Goal: Transaction & Acquisition: Purchase product/service

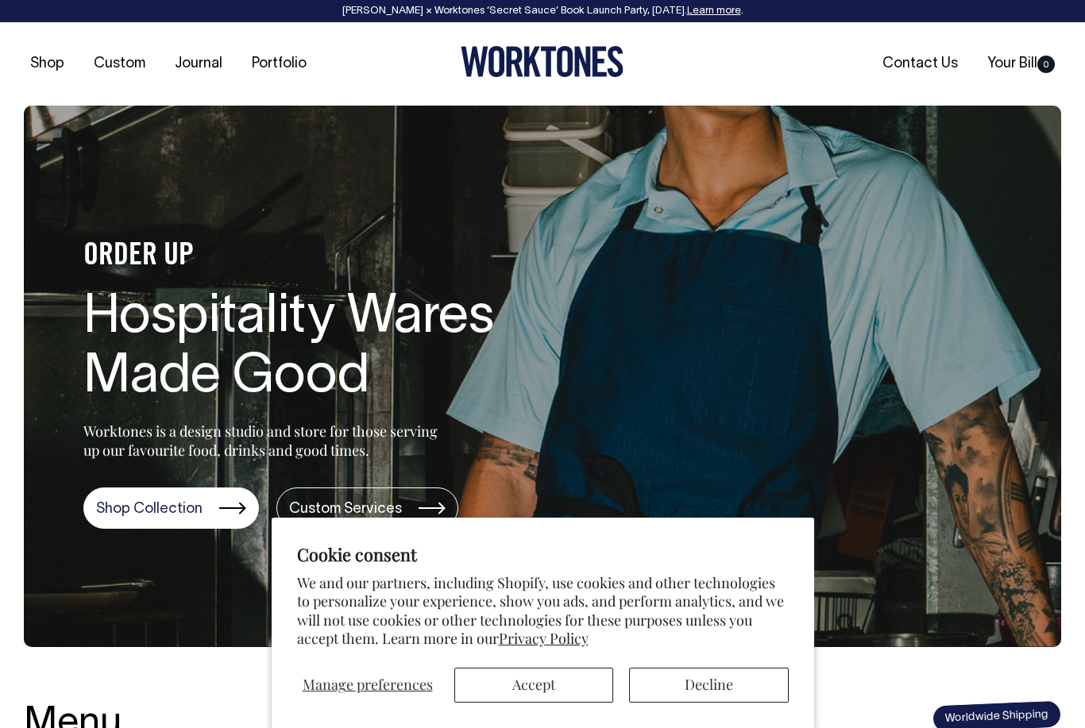
click at [561, 679] on button "Accept" at bounding box center [533, 685] width 159 height 35
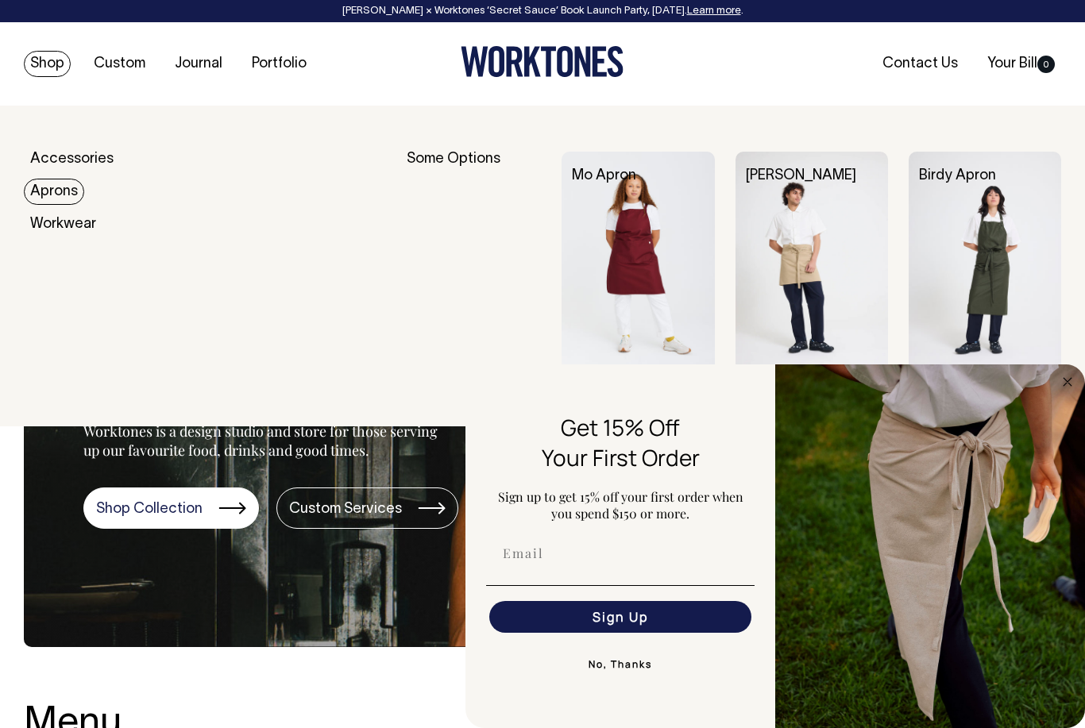
click at [55, 201] on link "Aprons" at bounding box center [54, 192] width 60 height 26
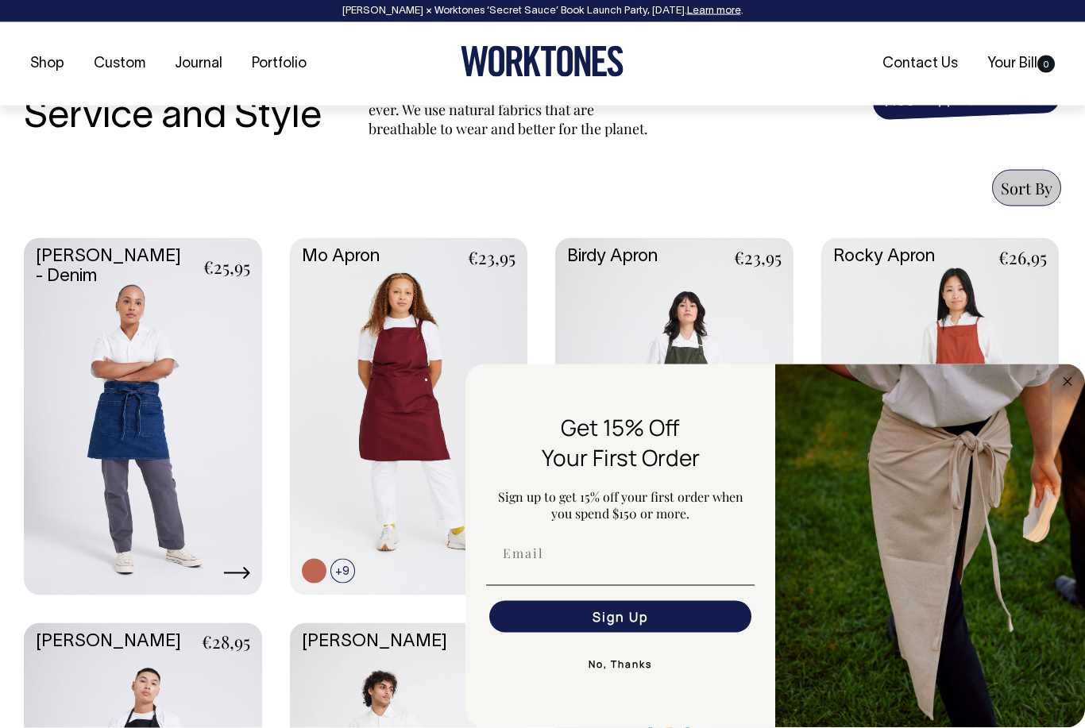
scroll to position [555, 0]
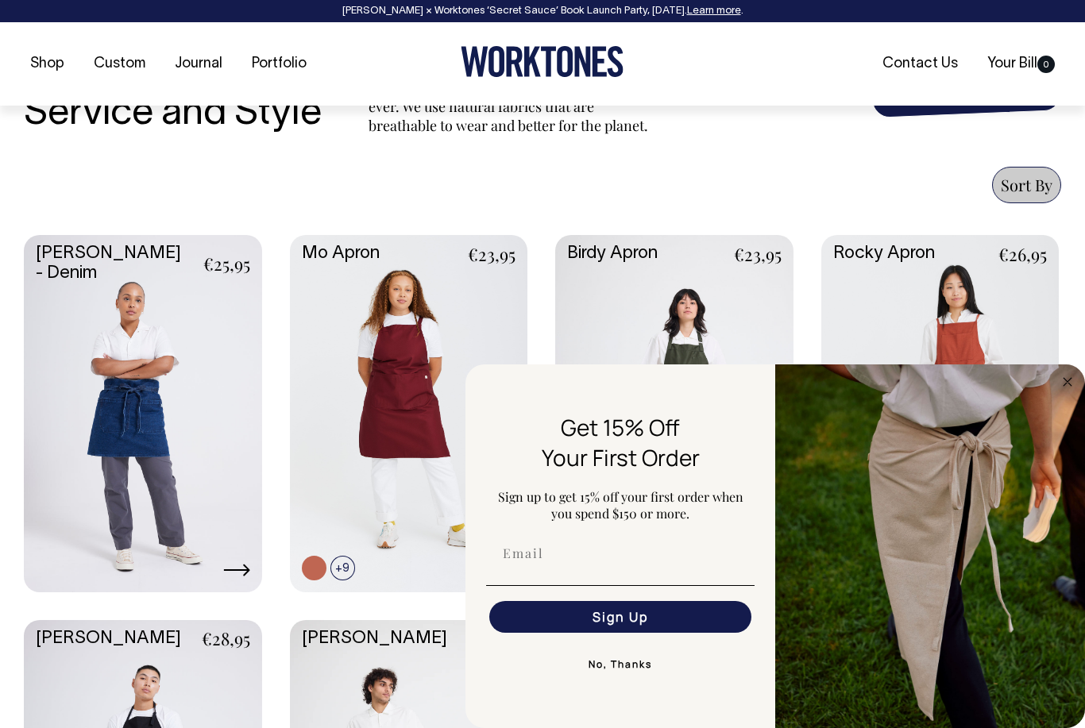
click at [639, 681] on button "No, Thanks" at bounding box center [620, 665] width 268 height 32
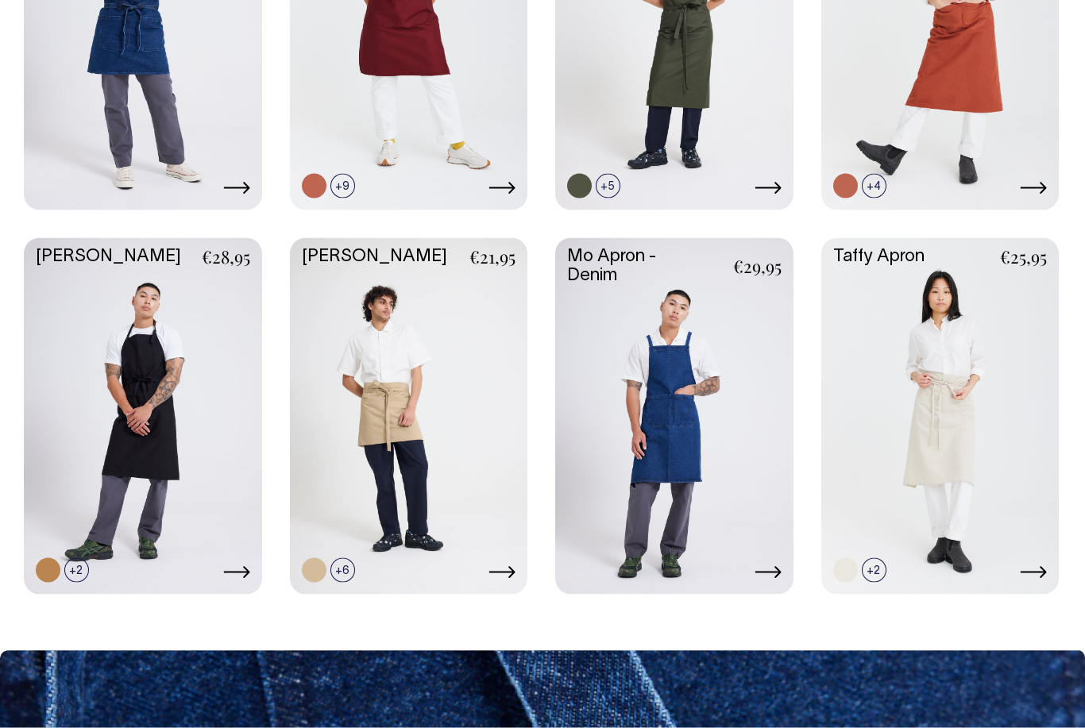
scroll to position [937, 0]
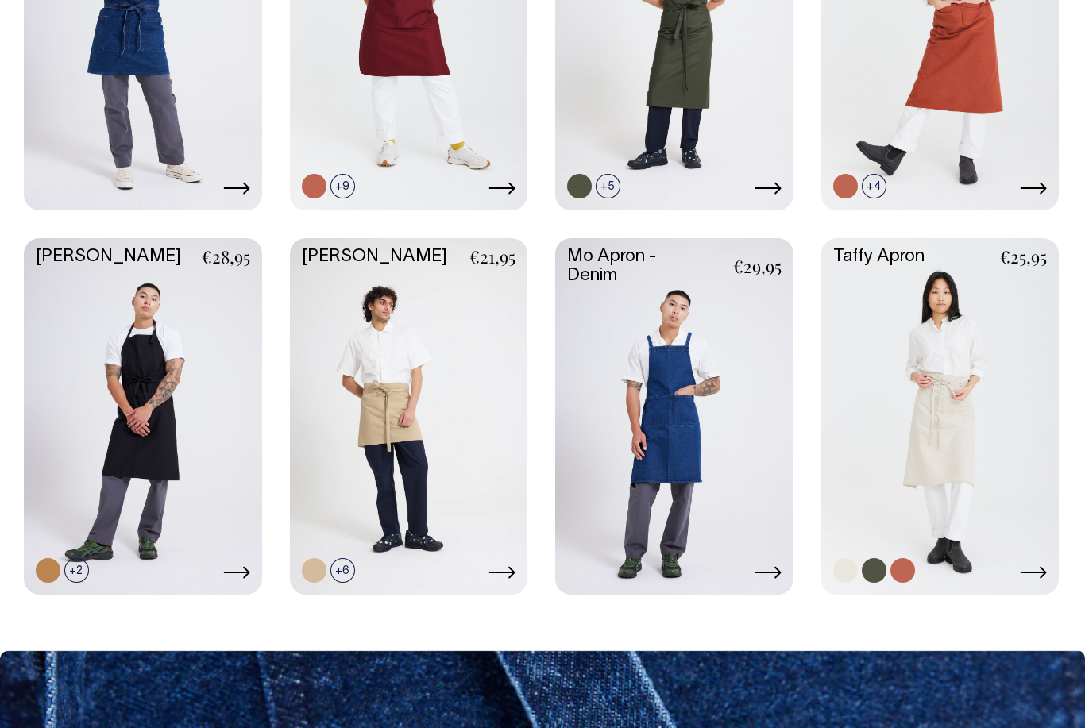
click at [1006, 538] on link at bounding box center [940, 414] width 238 height 353
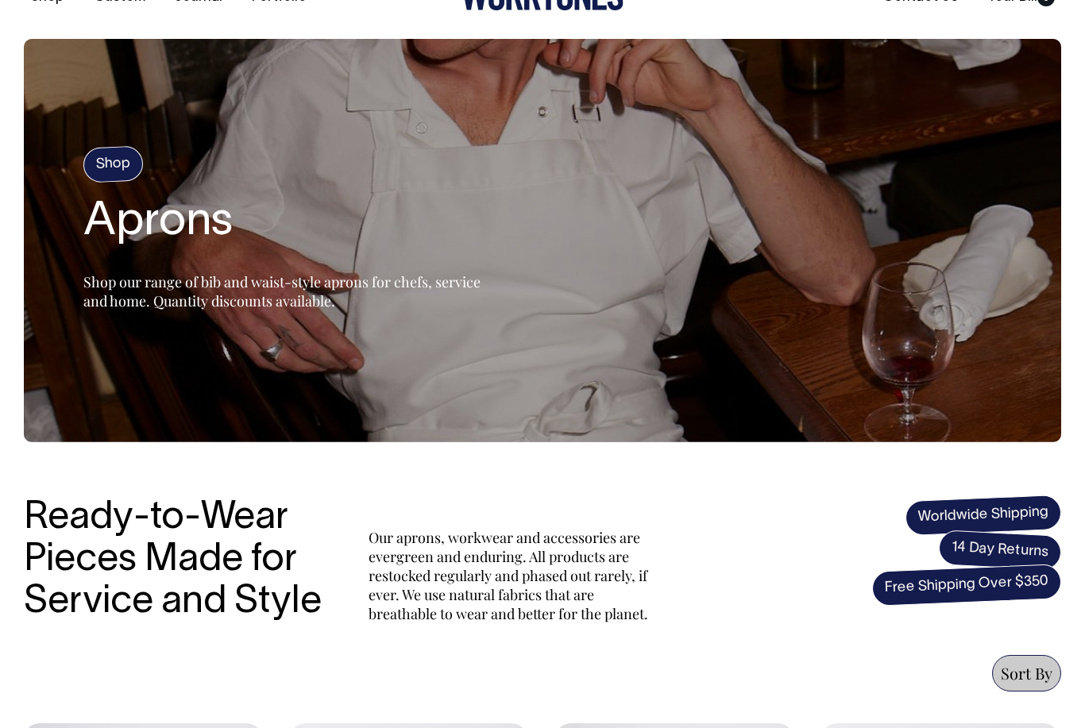
scroll to position [0, 0]
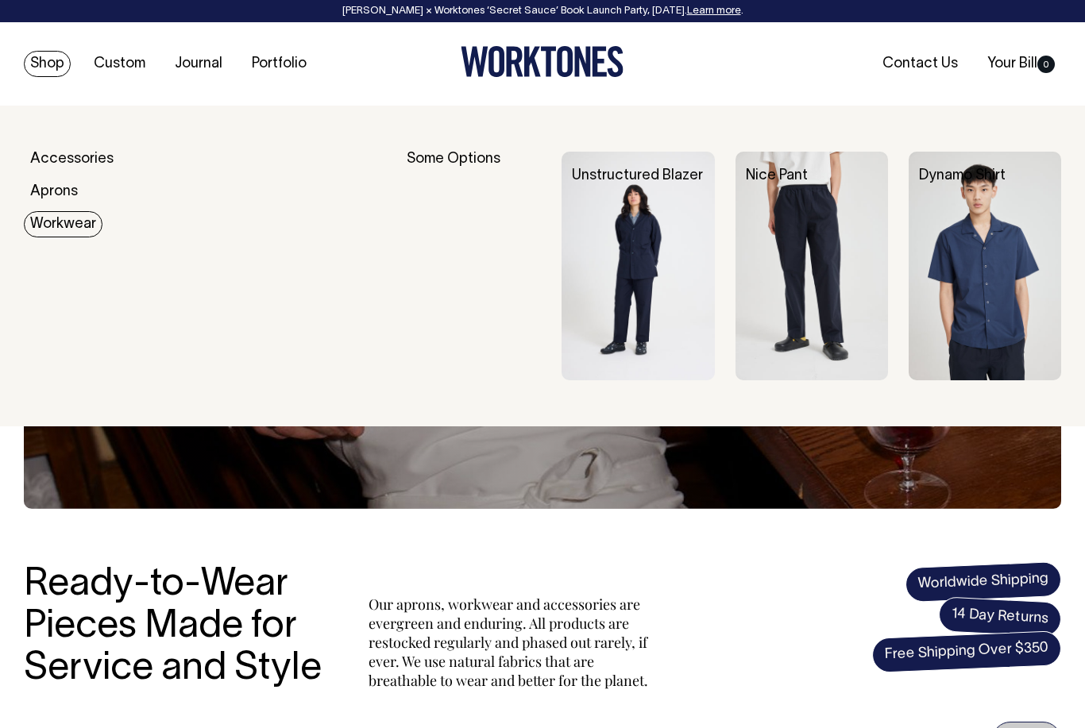
click at [51, 220] on link "Workwear" at bounding box center [63, 224] width 79 height 26
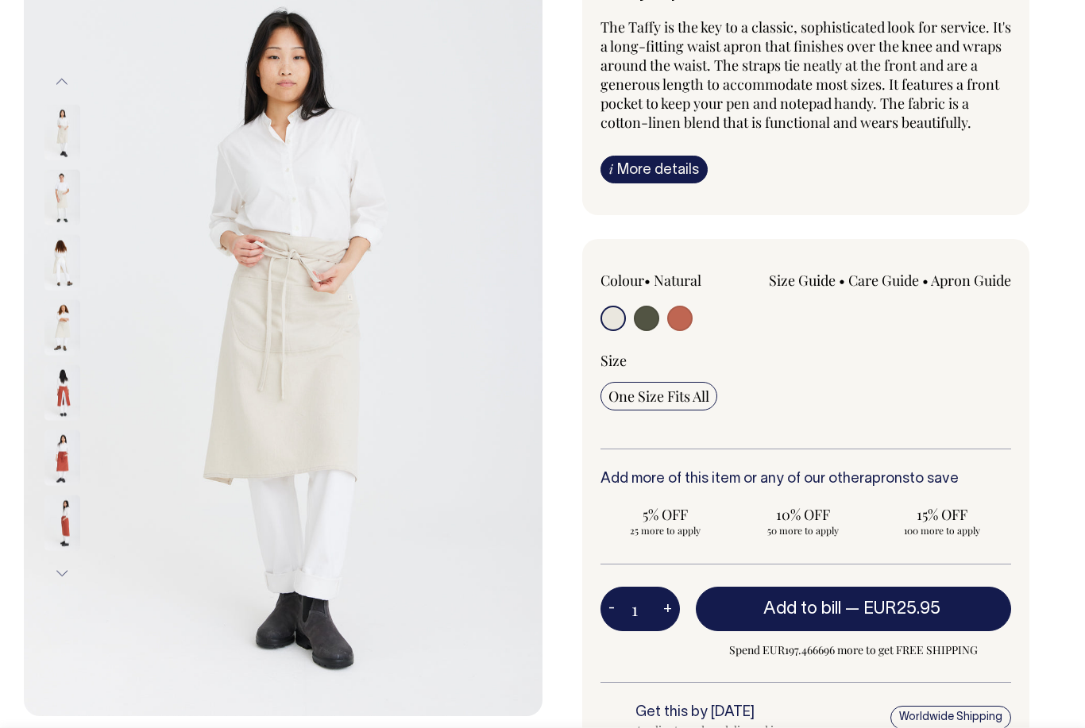
scroll to position [166, 0]
click at [53, 204] on img at bounding box center [62, 199] width 36 height 56
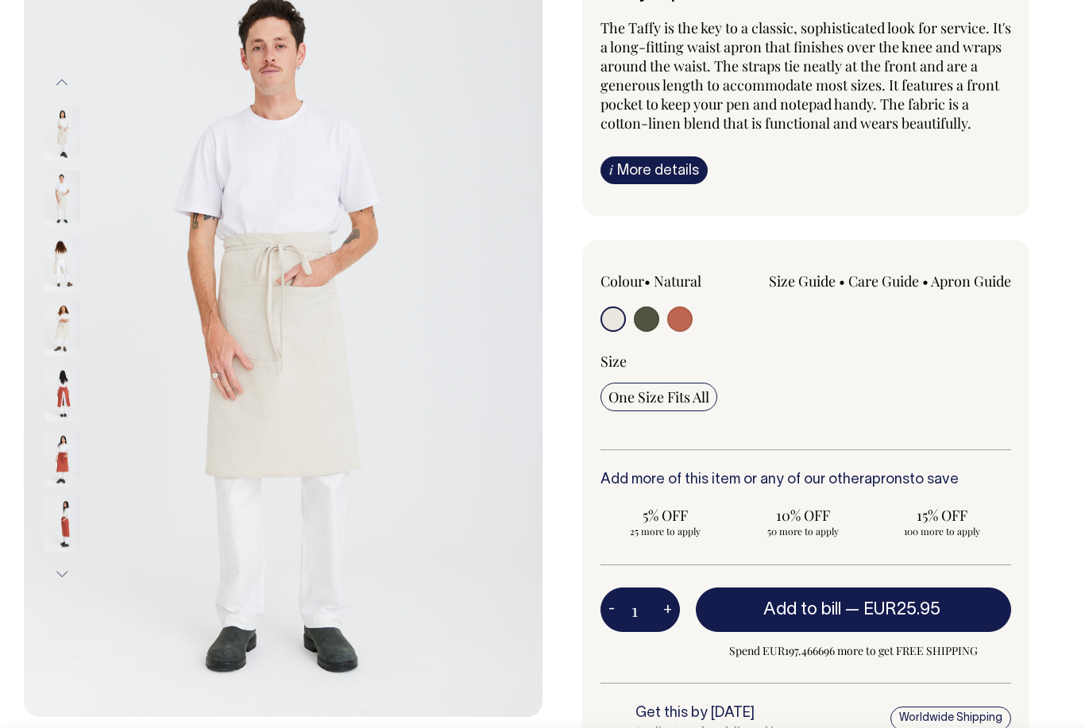
click at [60, 331] on img at bounding box center [62, 329] width 36 height 56
click at [64, 253] on img at bounding box center [62, 264] width 36 height 56
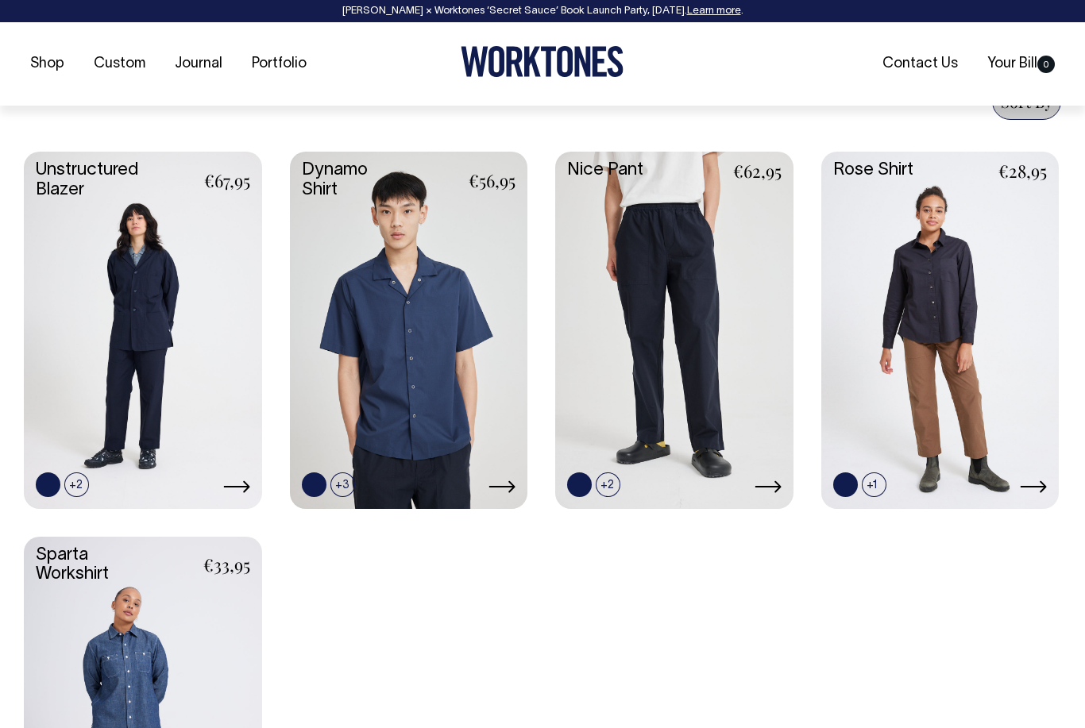
scroll to position [640, 0]
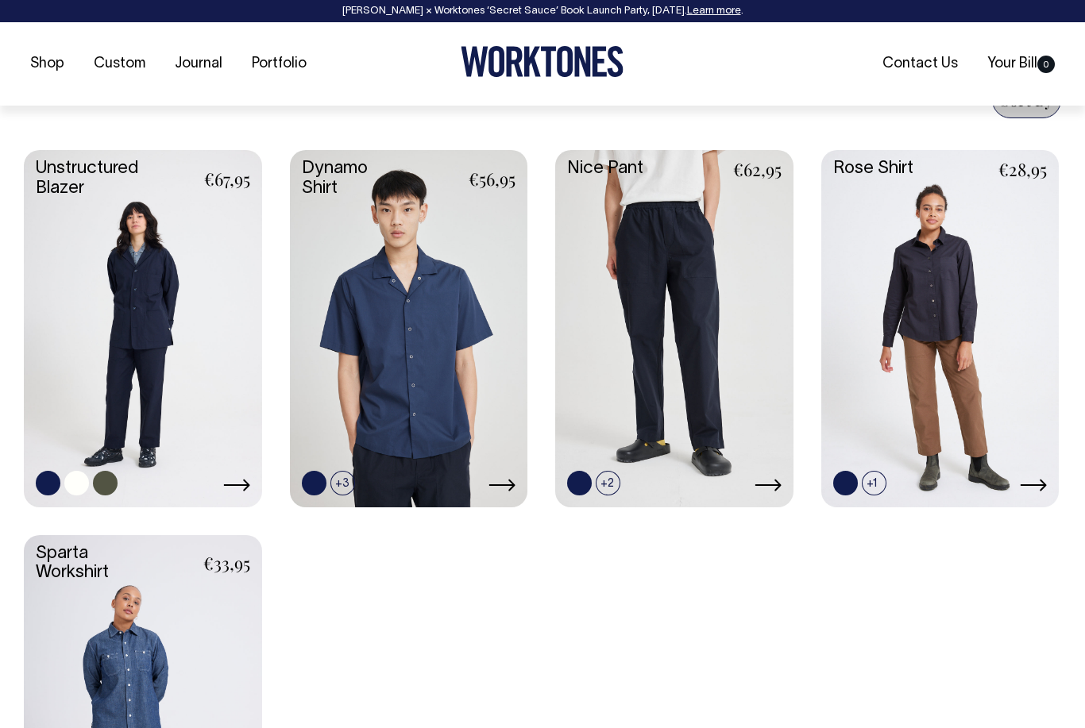
click at [122, 349] on link at bounding box center [143, 326] width 238 height 353
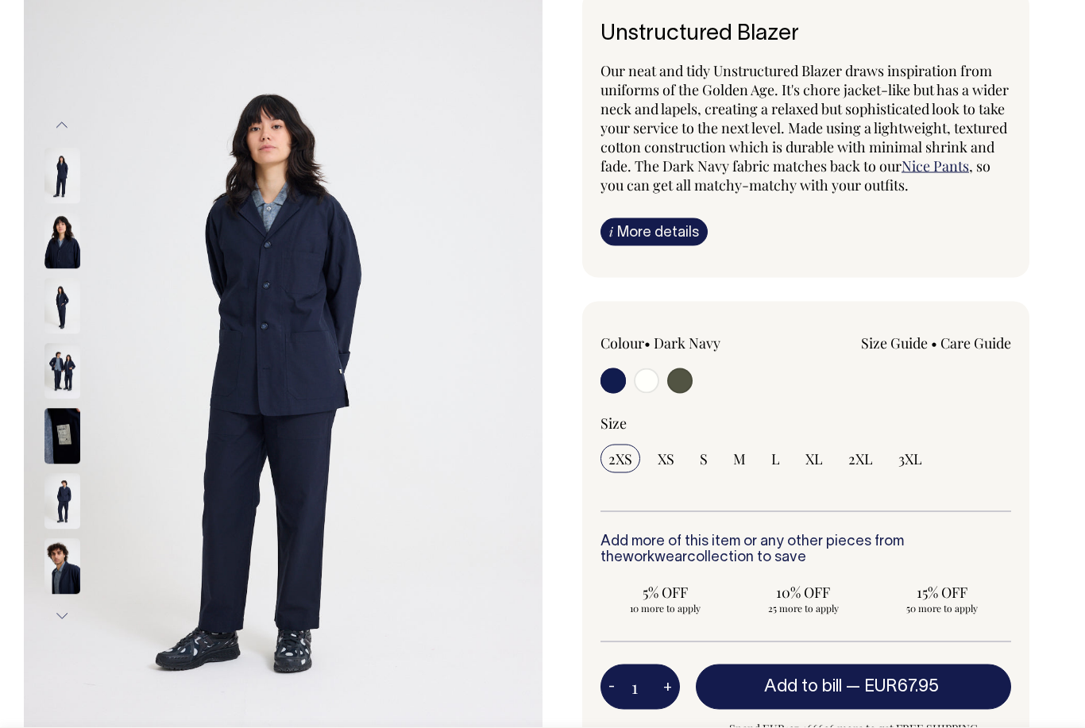
scroll to position [116, 0]
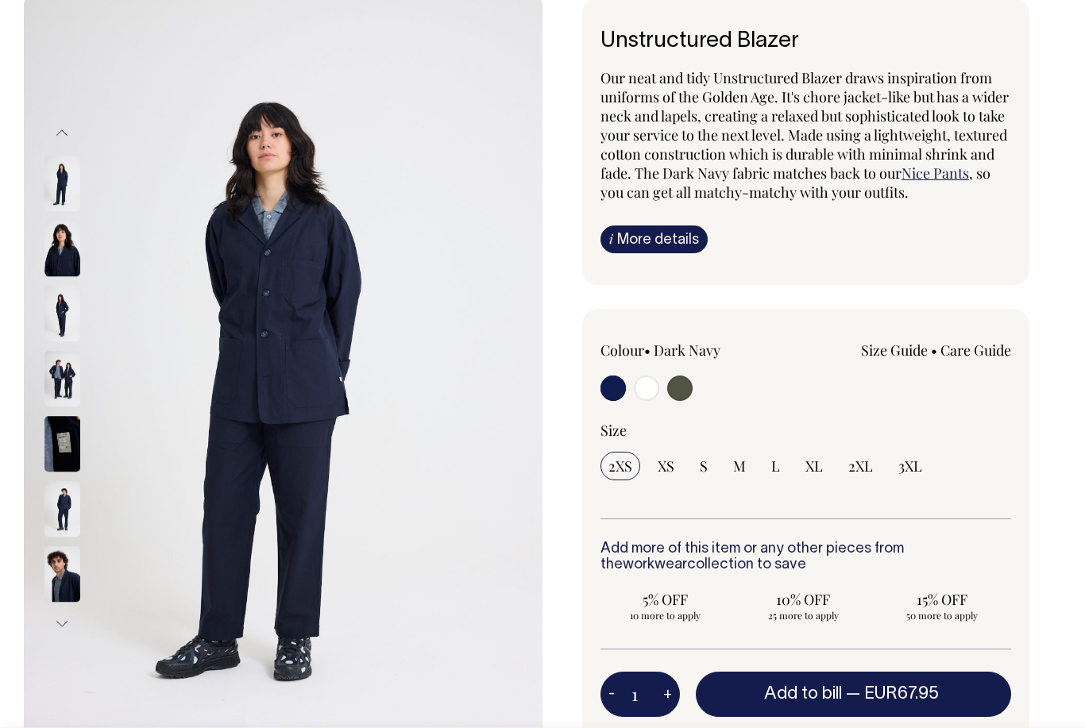
click at [63, 315] on img at bounding box center [62, 314] width 36 height 56
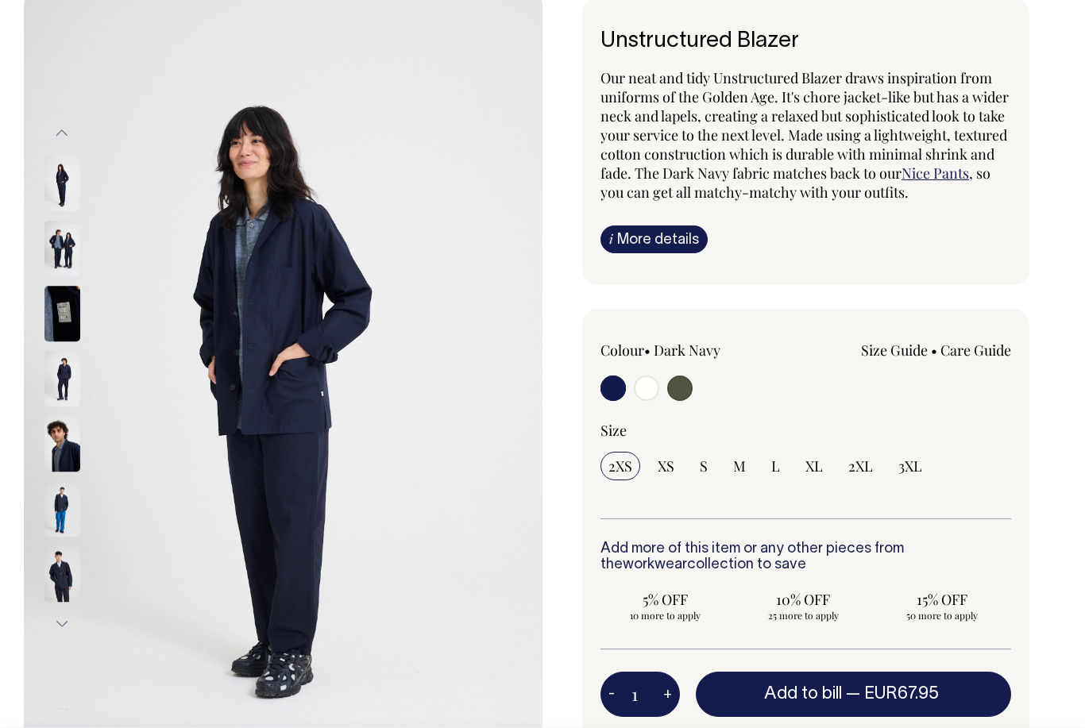
click at [73, 407] on img at bounding box center [62, 379] width 36 height 56
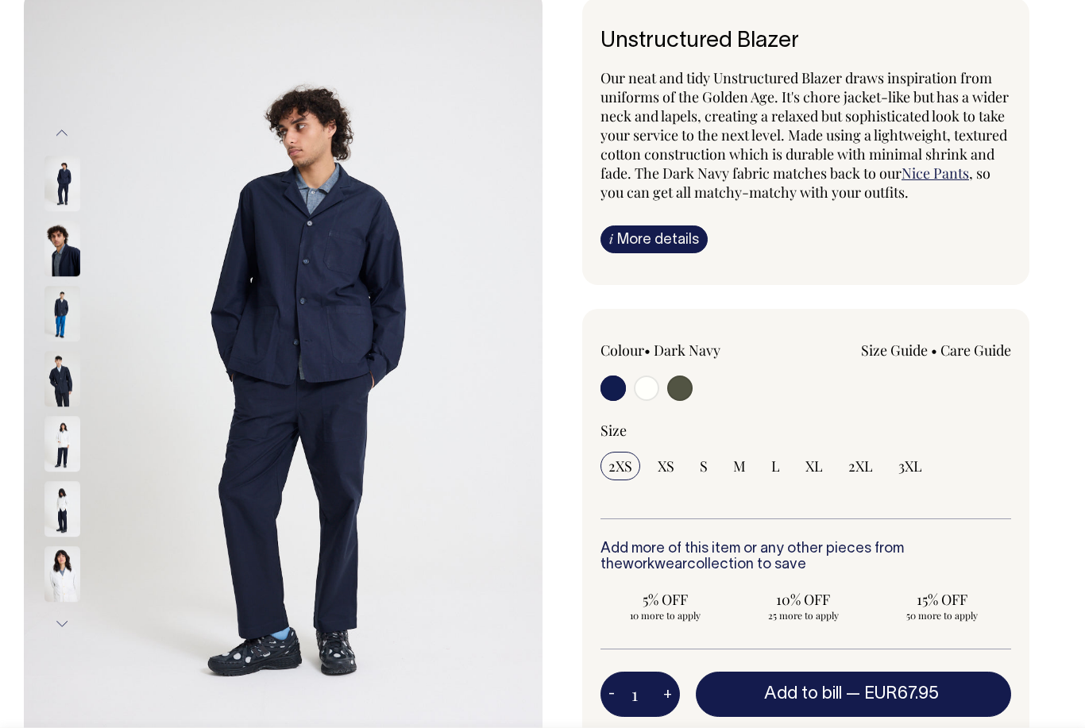
click at [642, 392] on input "radio" at bounding box center [646, 388] width 25 height 25
radio input "true"
radio input "false"
radio input "true"
select select "Off-White"
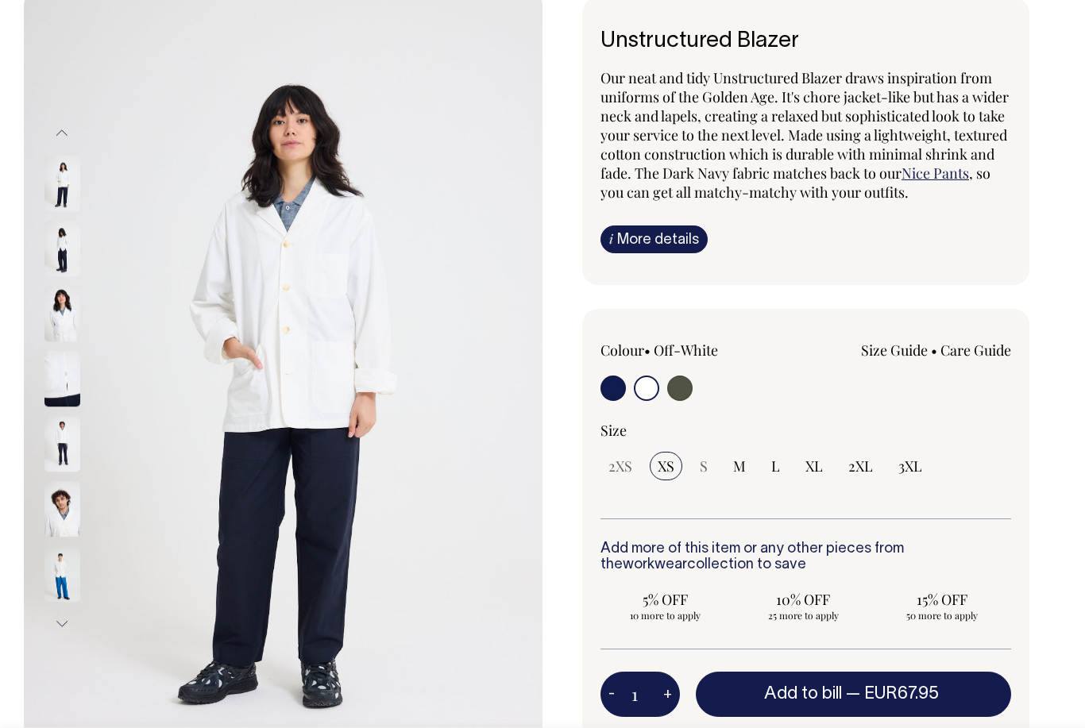
click at [60, 450] on img at bounding box center [62, 444] width 36 height 56
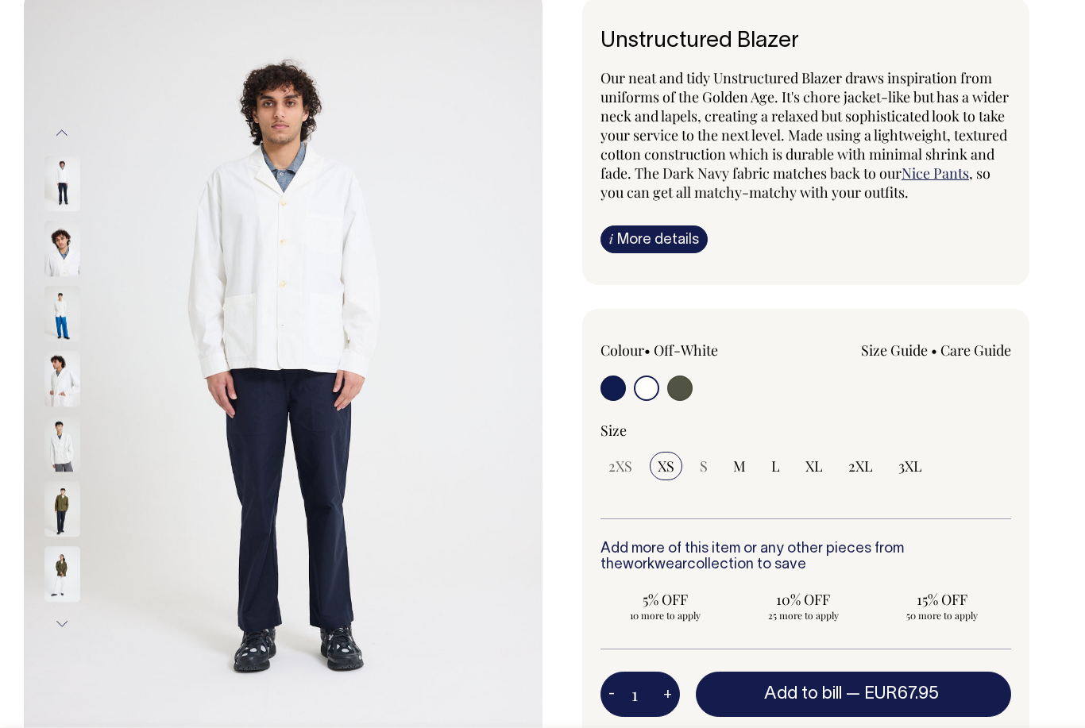
click at [60, 496] on img at bounding box center [62, 509] width 36 height 56
